Goal: Information Seeking & Learning: Learn about a topic

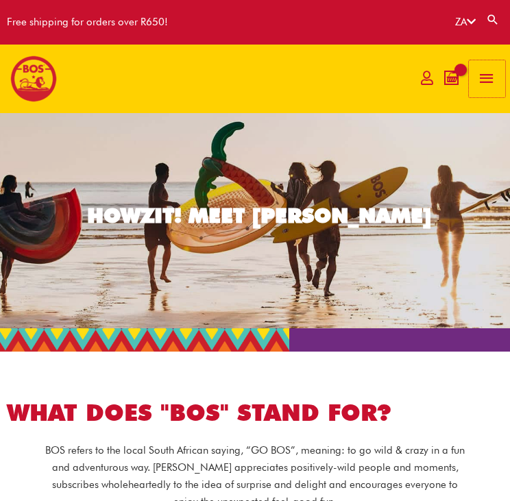
click at [493, 75] on span "button" at bounding box center [486, 78] width 18 height 37
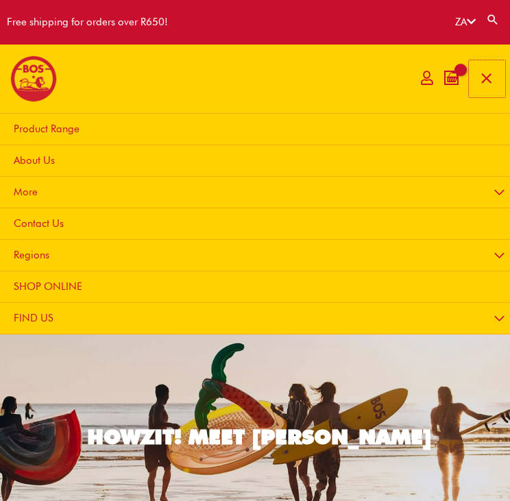
click at [490, 76] on span "button" at bounding box center [486, 78] width 18 height 37
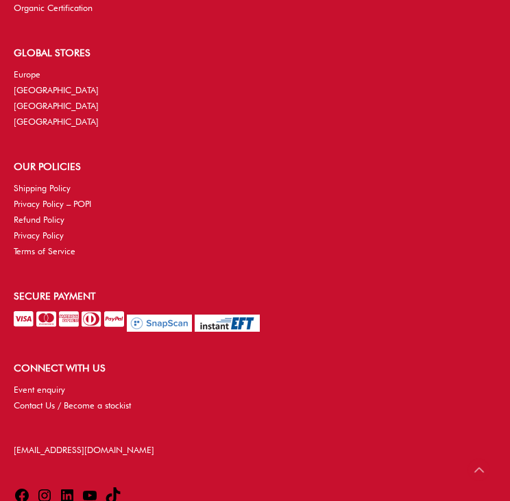
scroll to position [3145, 0]
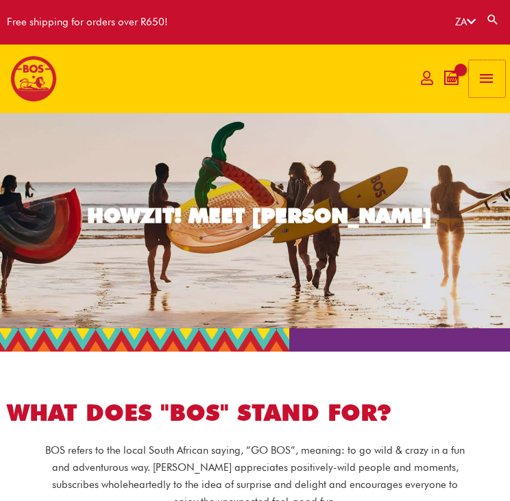
click at [488, 78] on span "button" at bounding box center [486, 78] width 18 height 37
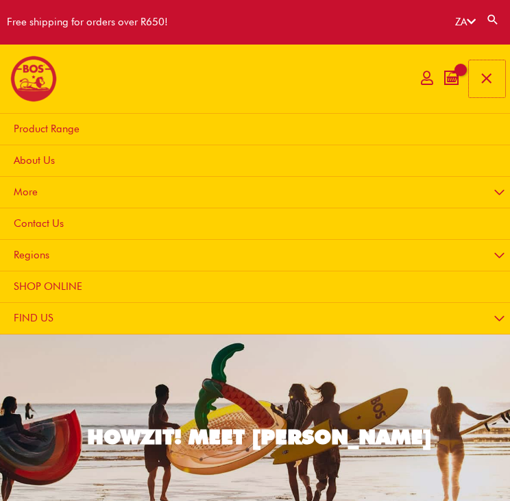
click at [488, 78] on span "button" at bounding box center [486, 78] width 18 height 37
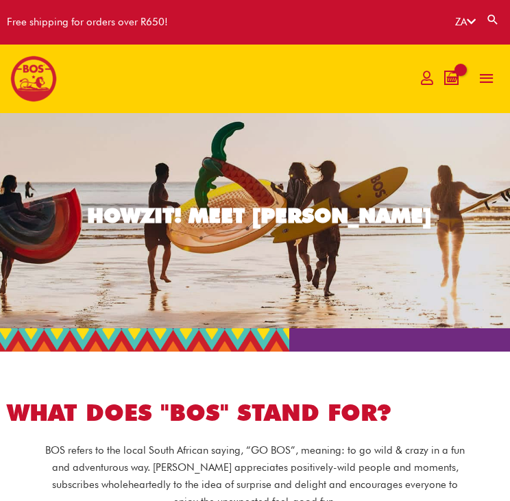
click at [32, 72] on img at bounding box center [33, 78] width 47 height 47
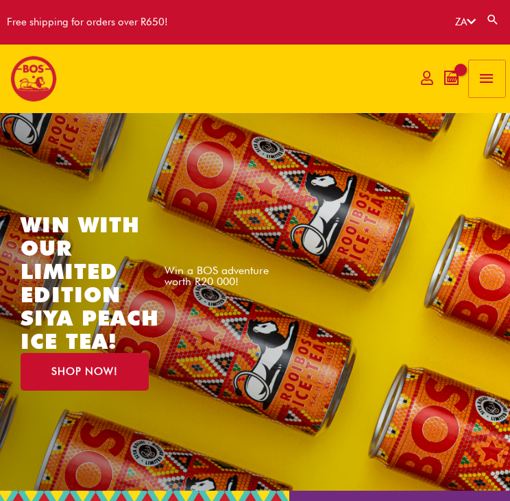
click at [487, 85] on span "button" at bounding box center [486, 78] width 18 height 37
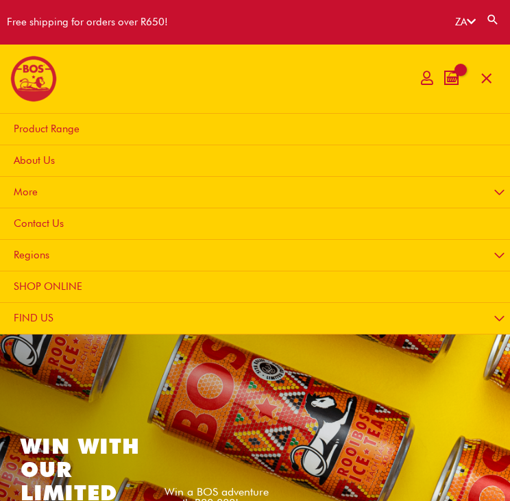
click at [32, 160] on span "About Us" at bounding box center [34, 160] width 41 height 12
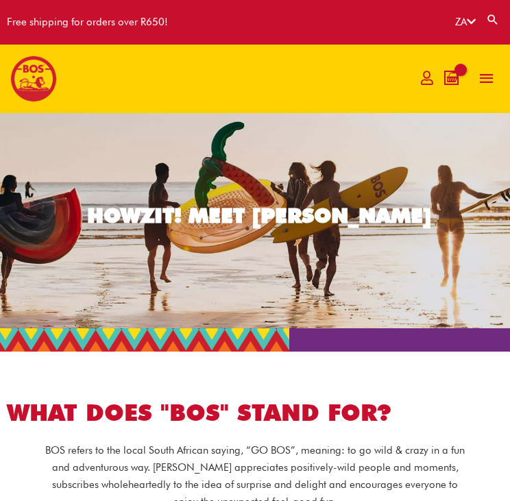
click at [460, 162] on link "HOWZIT! MEET [PERSON_NAME]" at bounding box center [255, 220] width 510 height 215
click at [371, 101] on div at bounding box center [205, 79] width 390 height 68
click at [485, 77] on span "button" at bounding box center [486, 78] width 18 height 37
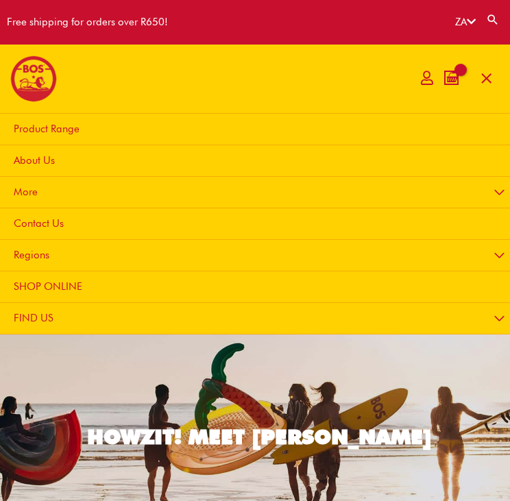
click at [55, 125] on span "Product Range" at bounding box center [47, 129] width 66 height 12
click at [149, 391] on link "HOWZIT! MEET BOS" at bounding box center [255, 441] width 510 height 215
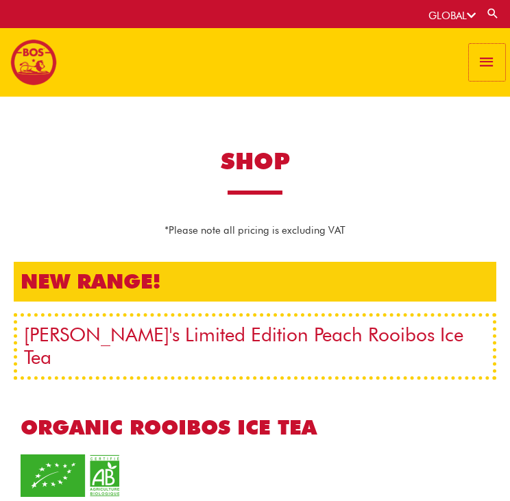
click at [492, 60] on span "button" at bounding box center [486, 62] width 18 height 37
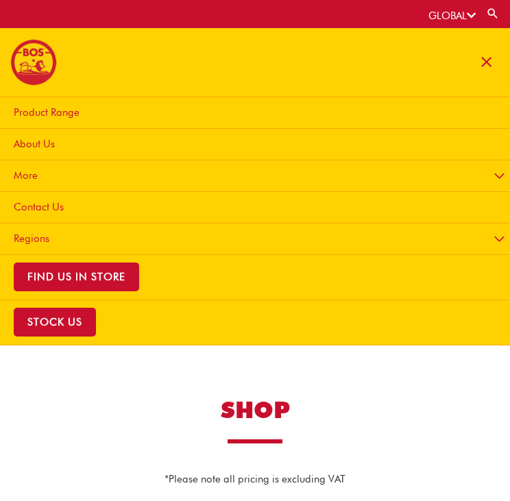
click at [41, 142] on span "About Us" at bounding box center [34, 144] width 41 height 12
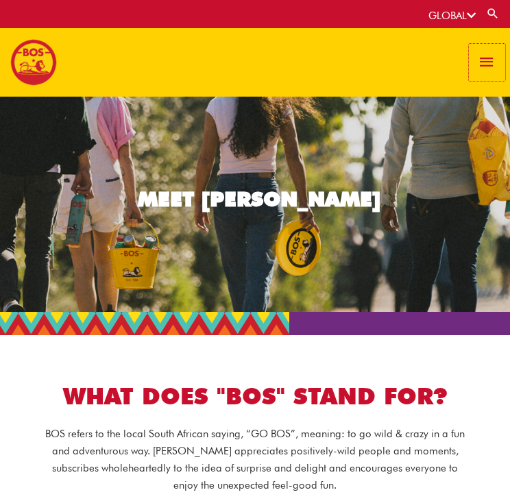
click at [488, 71] on span "button" at bounding box center [486, 62] width 18 height 37
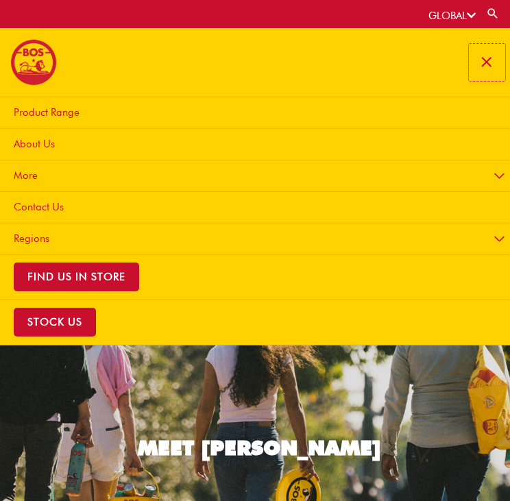
click at [488, 71] on span "button" at bounding box center [486, 62] width 18 height 37
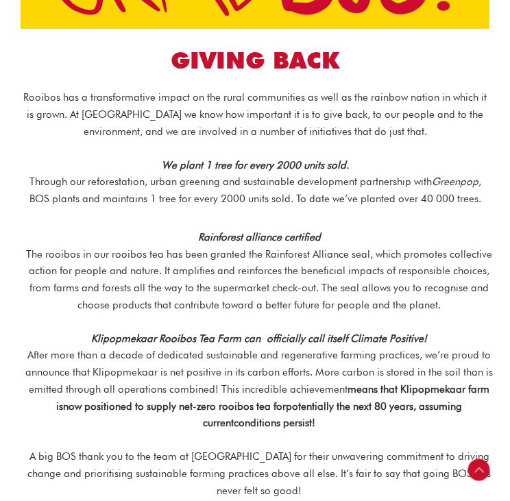
scroll to position [2143, 0]
